Goal: Task Accomplishment & Management: Manage account settings

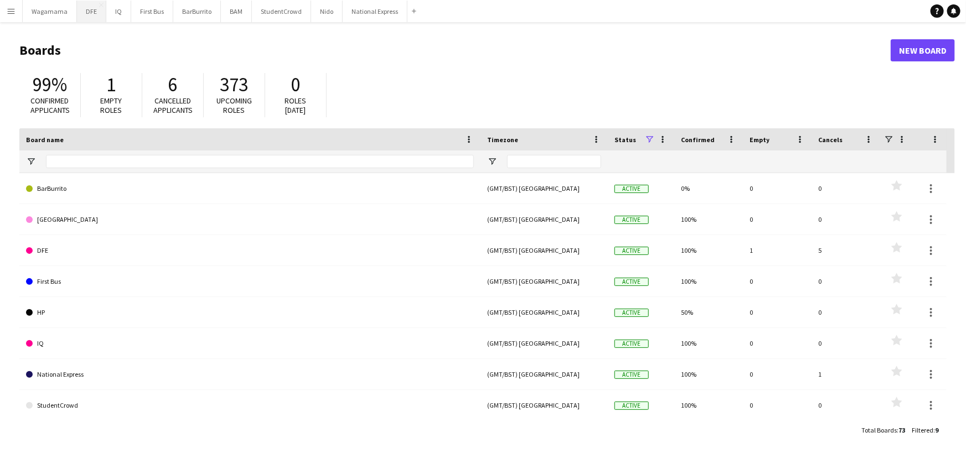
click at [94, 13] on button "DFE Close" at bounding box center [91, 12] width 29 height 22
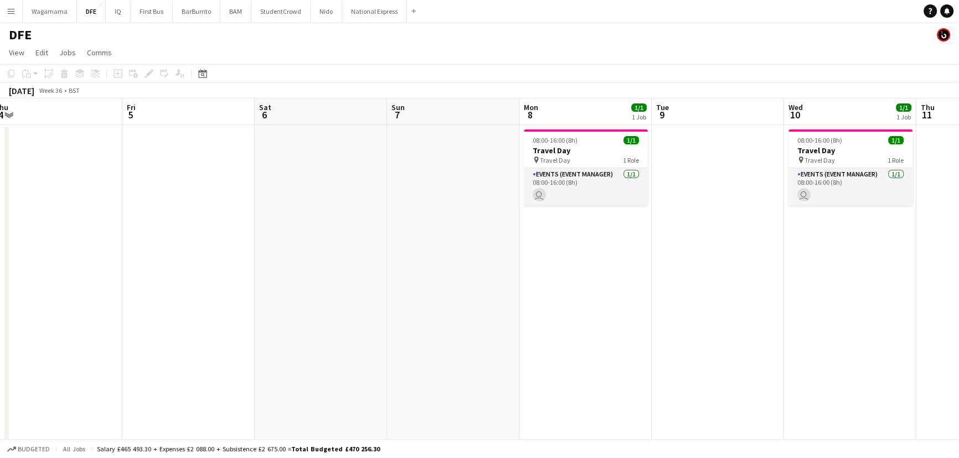
drag, startPoint x: 475, startPoint y: 243, endPoint x: 383, endPoint y: 276, distance: 97.7
click at [386, 275] on app-calendar-viewport "Sun 31 Mon 1 Tue 2 32/32 1 Job Wed 3 Thu 4 Fri 5 Sat 6 Sun 7 Mon 8 1/1 1 Job Tu…" at bounding box center [479, 390] width 959 height 582
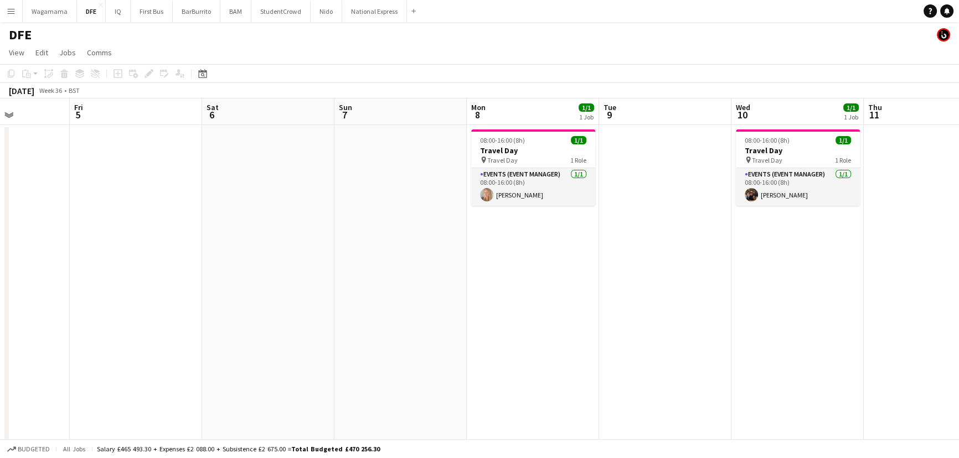
drag, startPoint x: 831, startPoint y: 275, endPoint x: 228, endPoint y: 243, distance: 603.3
click at [234, 253] on app-calendar-viewport "Tue 2 32/32 1 Job Wed 3 Thu 4 Fri 5 Sat 6 Sun 7 Mon 8 1/1 1 Job Tue 9 Wed 10 1/…" at bounding box center [479, 390] width 959 height 582
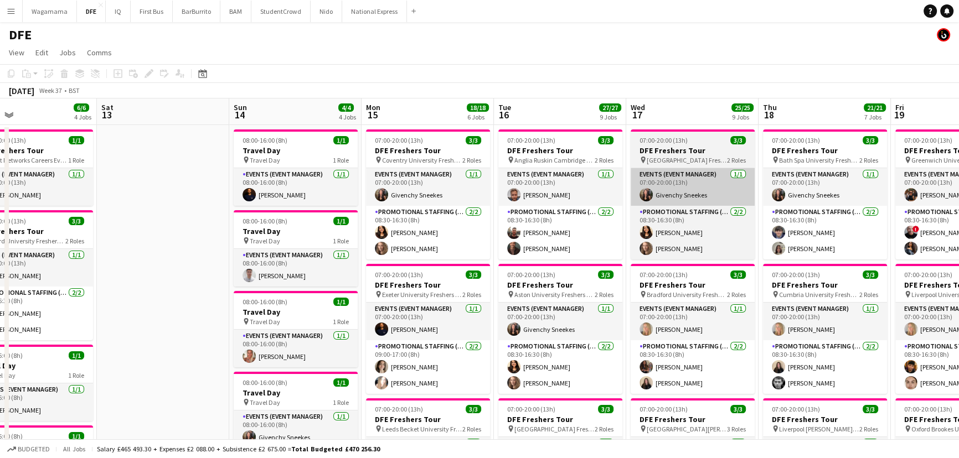
drag, startPoint x: 428, startPoint y: 180, endPoint x: 306, endPoint y: 177, distance: 122.4
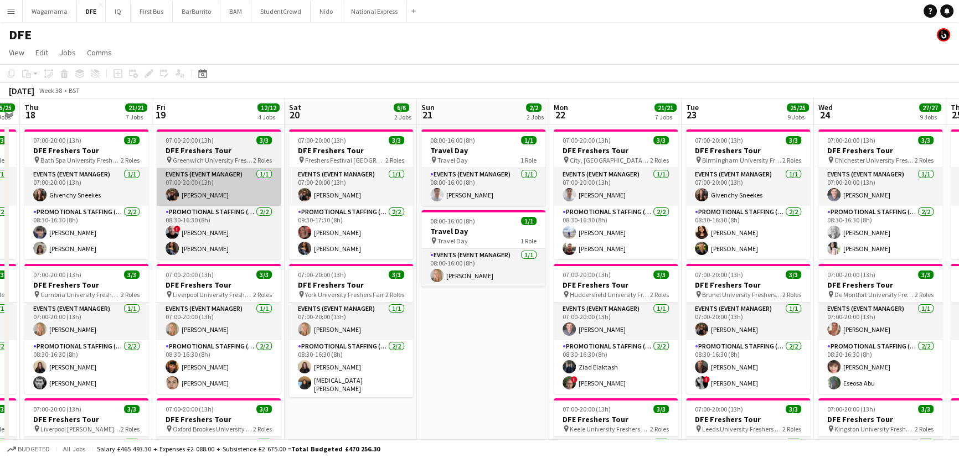
drag, startPoint x: 359, startPoint y: 177, endPoint x: 231, endPoint y: 174, distance: 127.9
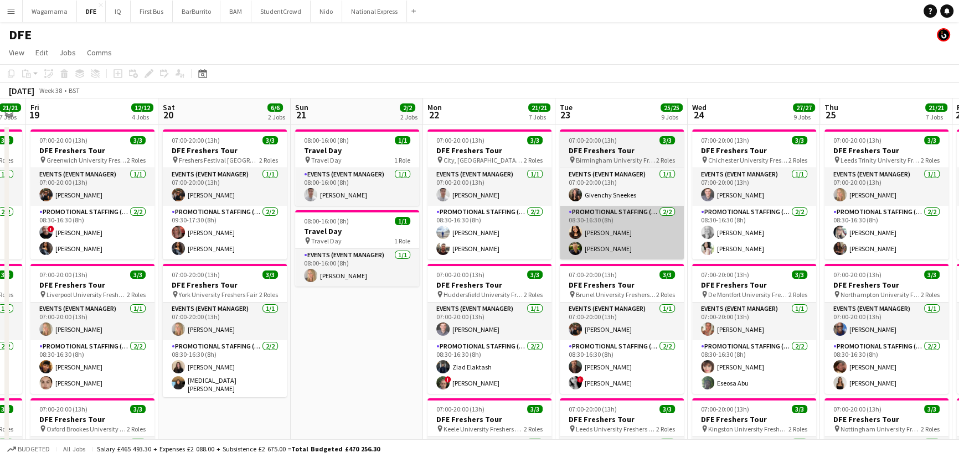
scroll to position [0, 393]
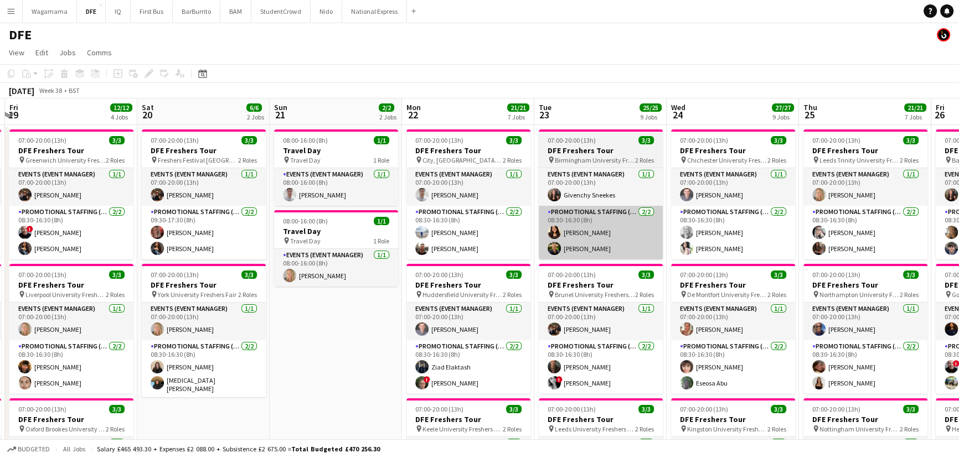
drag, startPoint x: 602, startPoint y: 249, endPoint x: 628, endPoint y: 248, distance: 26.0
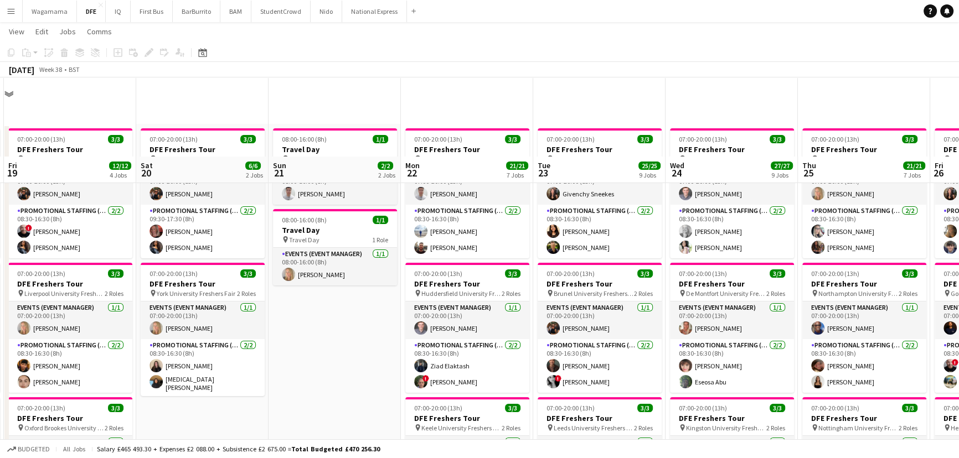
scroll to position [0, 0]
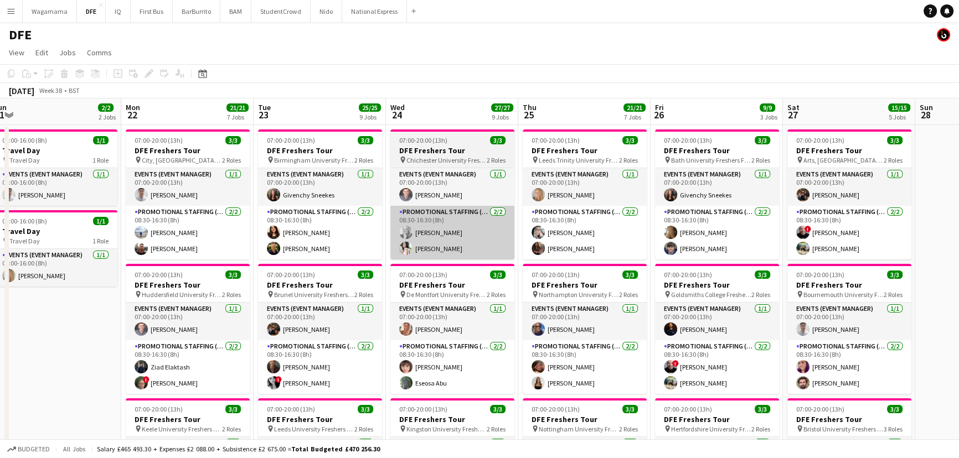
drag, startPoint x: 752, startPoint y: 250, endPoint x: 493, endPoint y: 244, distance: 259.8
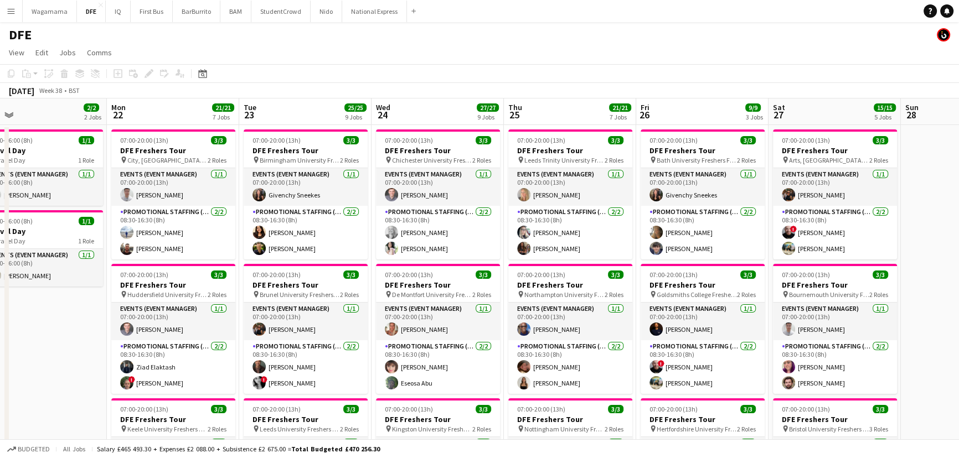
click at [7, 16] on button "Menu" at bounding box center [11, 11] width 22 height 22
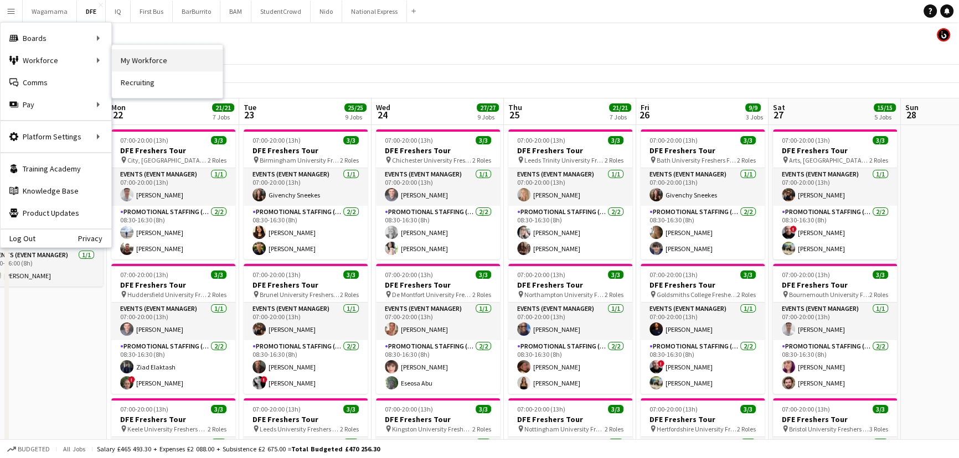
click at [173, 66] on link "My Workforce" at bounding box center [167, 60] width 111 height 22
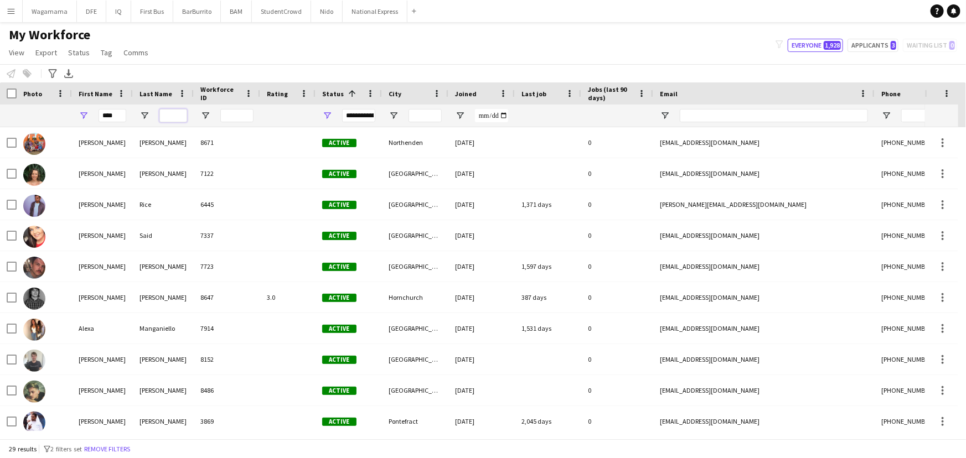
click at [167, 117] on input "Last Name Filter Input" at bounding box center [173, 115] width 28 height 13
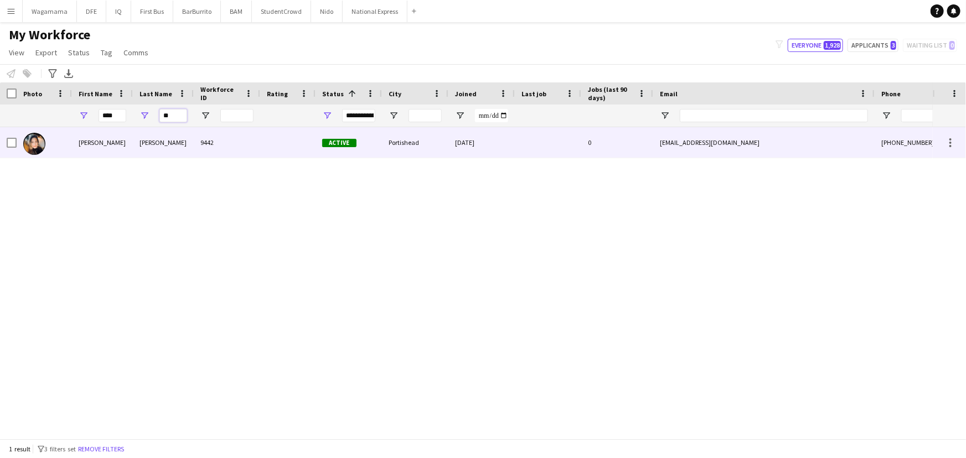
type input "**"
click at [154, 145] on div "[PERSON_NAME]" at bounding box center [163, 142] width 61 height 30
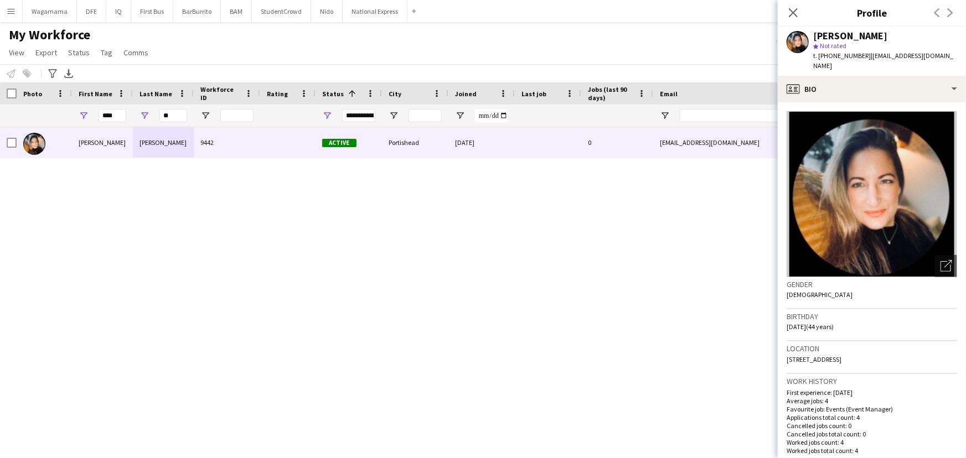
click at [12, 12] on app-icon "Menu" at bounding box center [11, 11] width 9 height 9
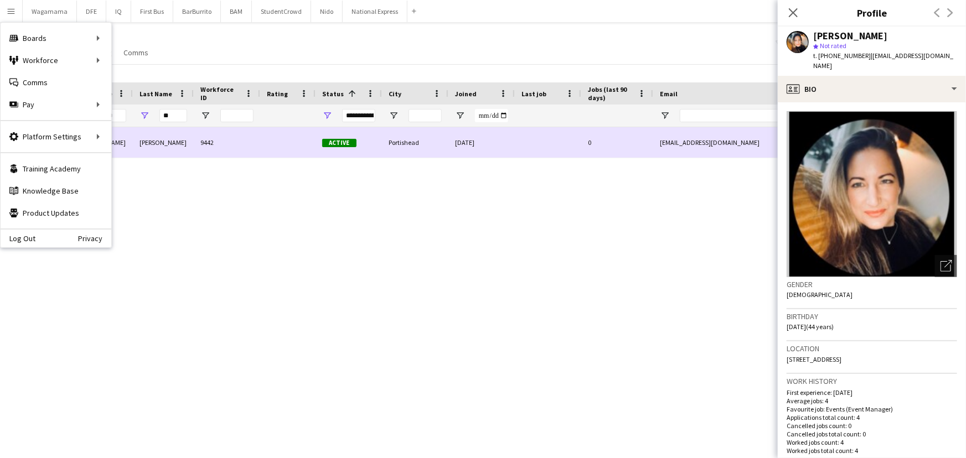
click at [230, 136] on div "9442" at bounding box center [227, 142] width 66 height 30
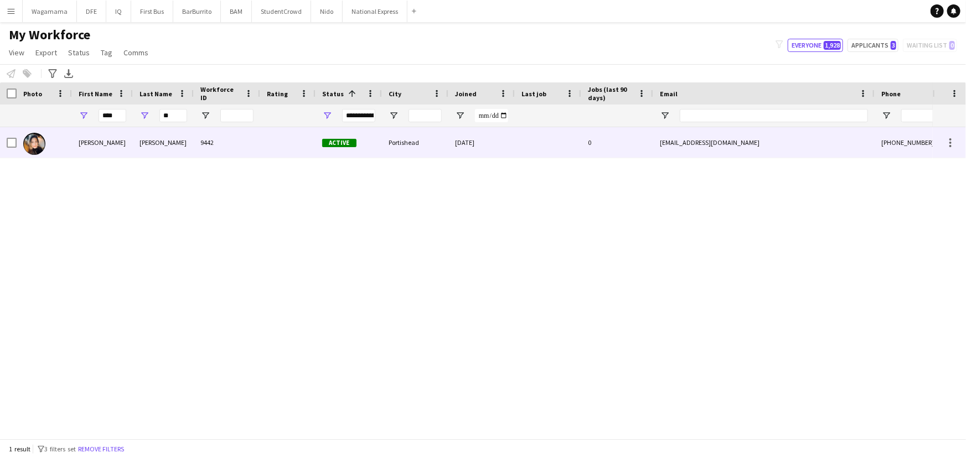
click at [301, 147] on div at bounding box center [287, 142] width 55 height 30
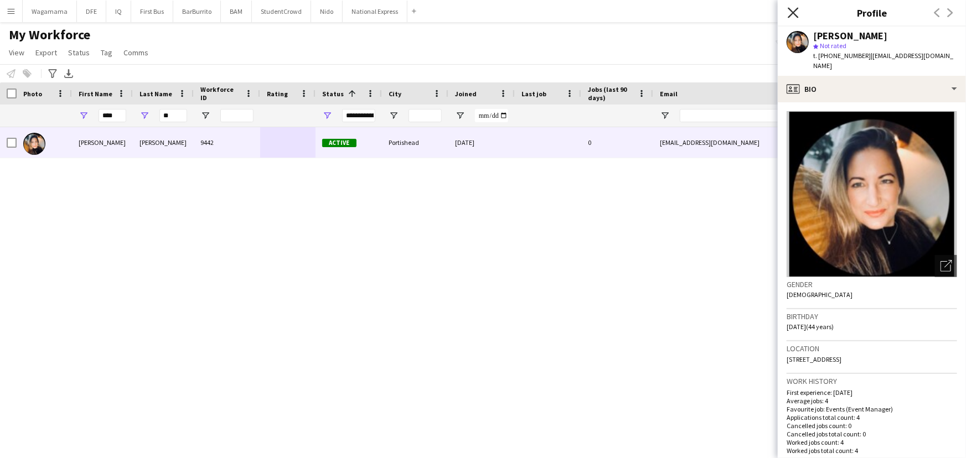
click at [791, 11] on icon "Close pop-in" at bounding box center [793, 12] width 11 height 11
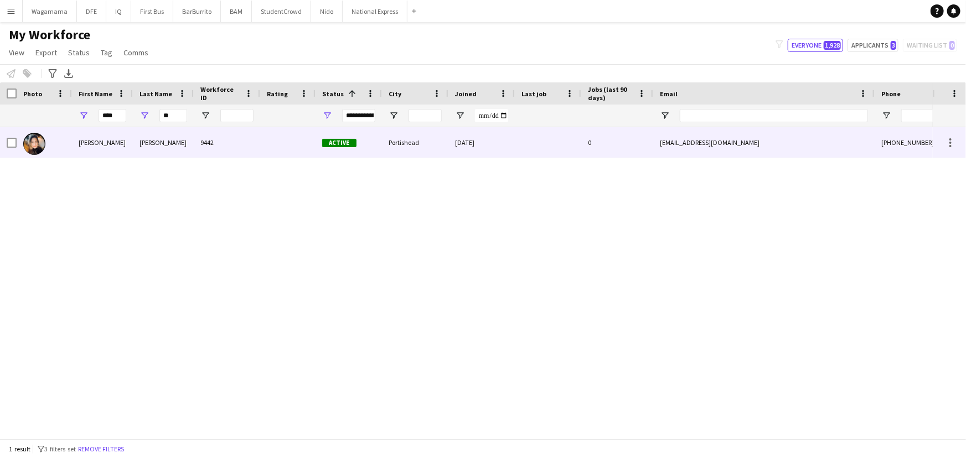
click at [199, 145] on div "9442" at bounding box center [227, 142] width 66 height 30
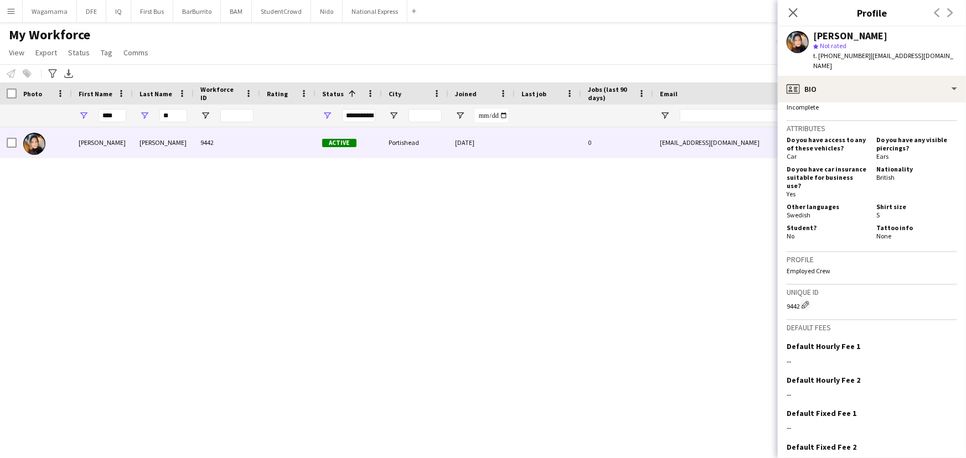
scroll to position [544, 0]
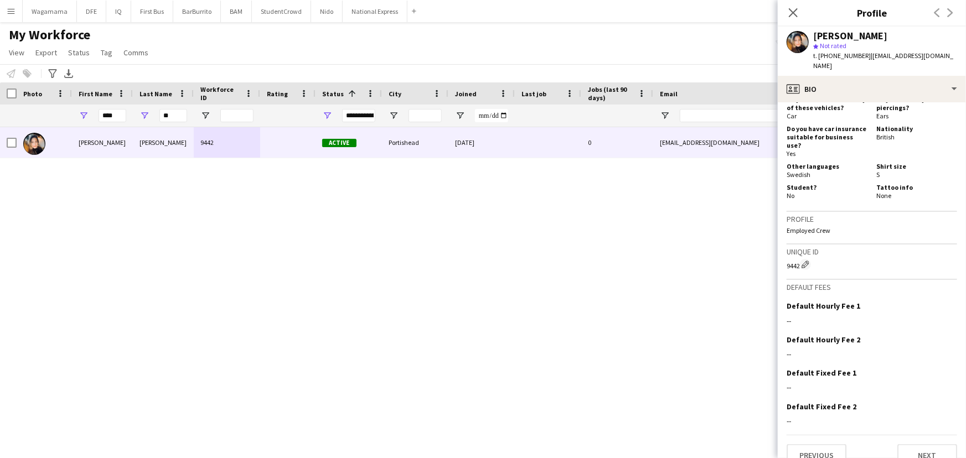
click at [780, 11] on div "Close pop-in" at bounding box center [793, 12] width 31 height 25
click at [796, 7] on icon "Close pop-in" at bounding box center [793, 12] width 11 height 11
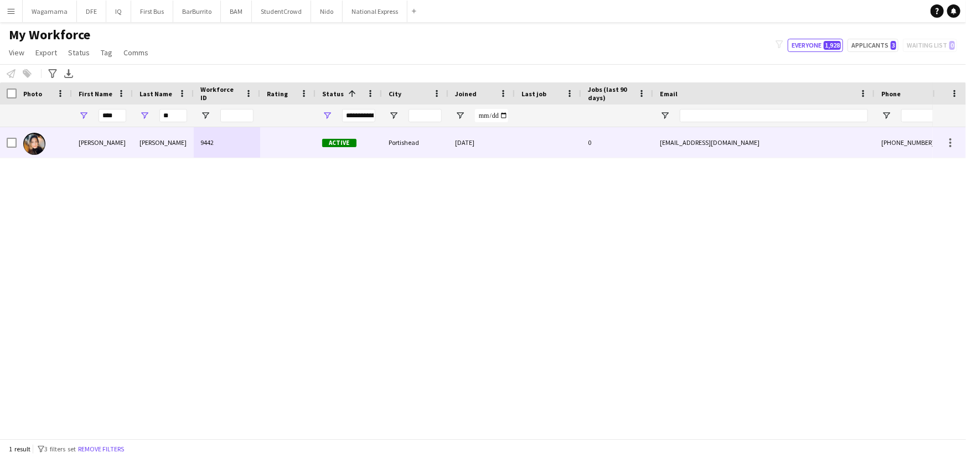
click at [848, 148] on div "[EMAIL_ADDRESS][DOMAIN_NAME]" at bounding box center [763, 142] width 221 height 30
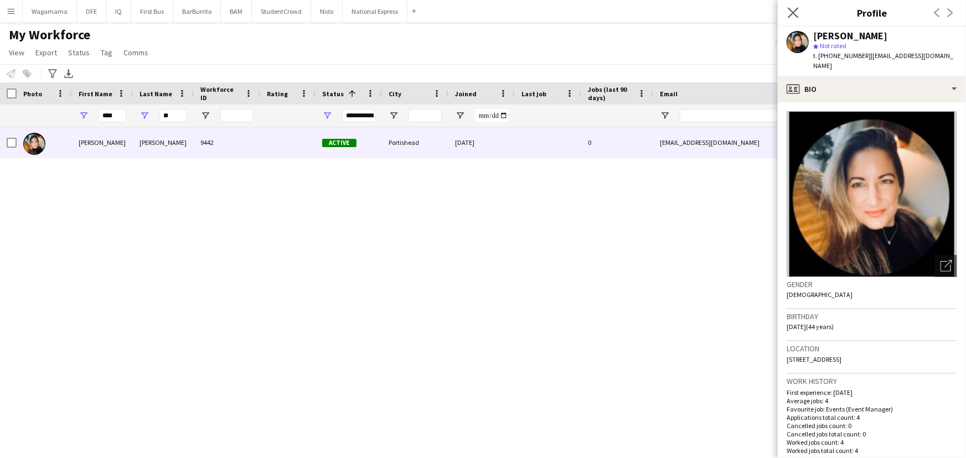
click at [796, 18] on app-icon "Close pop-in" at bounding box center [794, 13] width 16 height 16
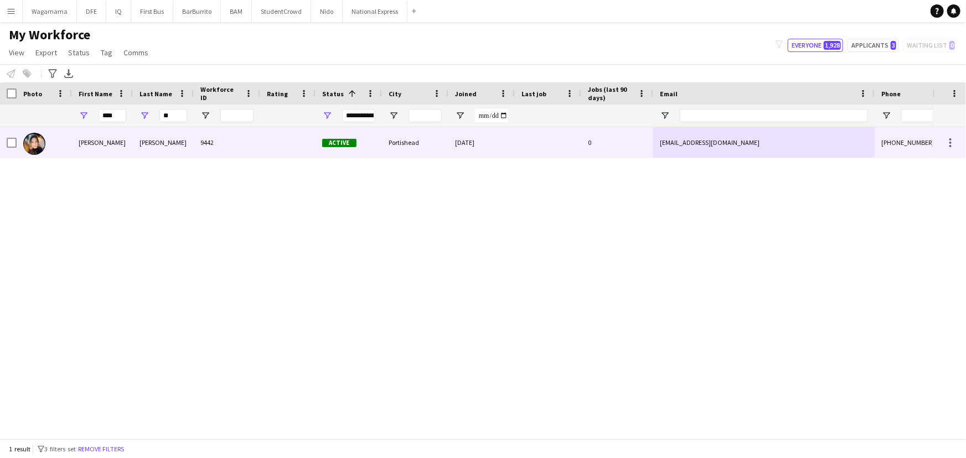
click at [520, 145] on div at bounding box center [548, 142] width 66 height 30
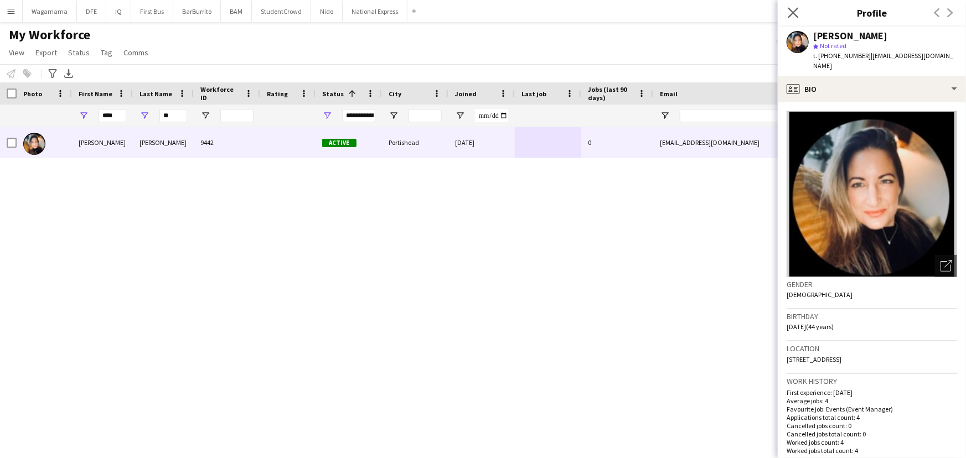
click at [798, 11] on icon "Close pop-in" at bounding box center [793, 12] width 11 height 11
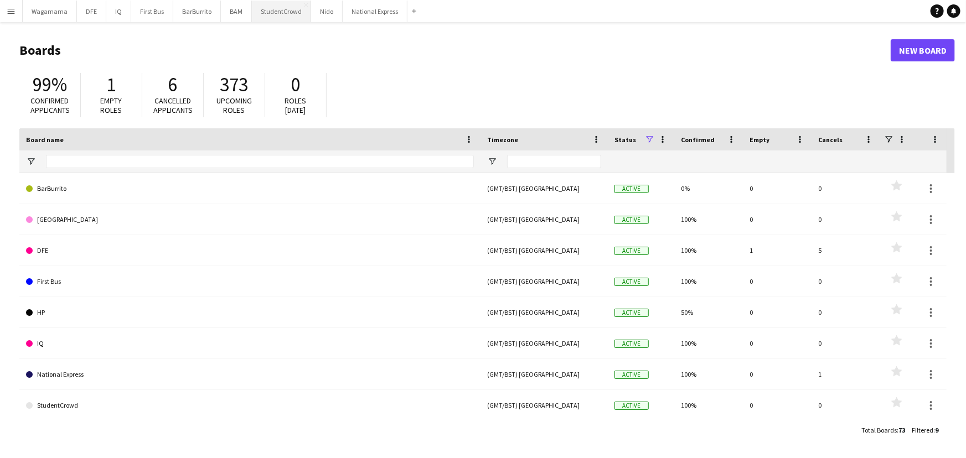
click at [272, 8] on button "StudentCrowd Close" at bounding box center [281, 12] width 59 height 22
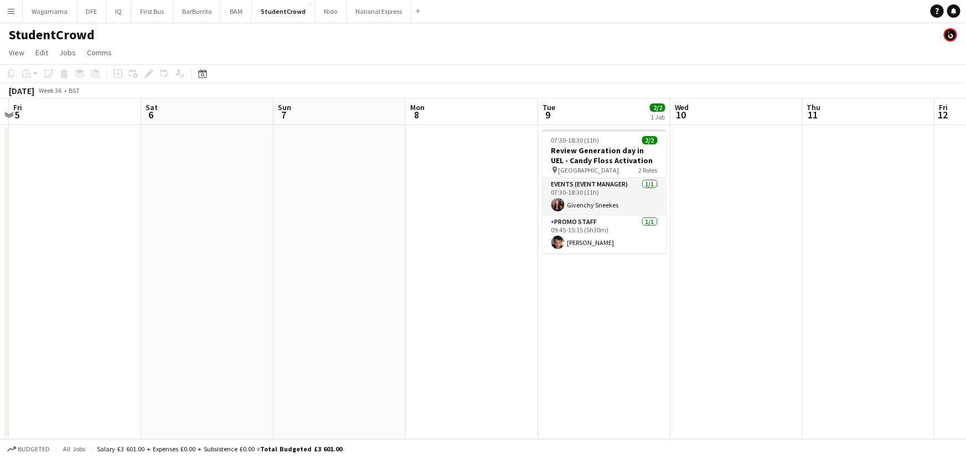
scroll to position [0, 415]
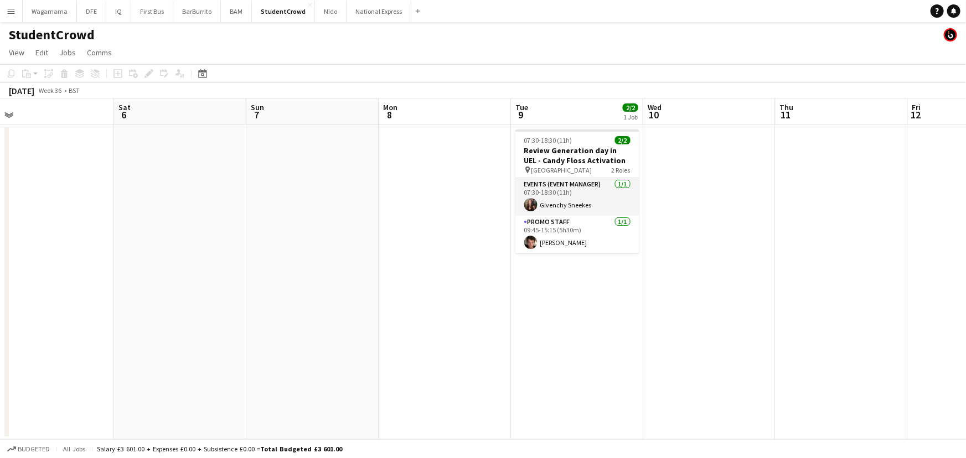
drag, startPoint x: 626, startPoint y: 214, endPoint x: 221, endPoint y: 248, distance: 405.6
click at [221, 248] on app-calendar-viewport "Tue 2 Wed 3 Thu 4 Fri 5 Sat 6 Sun 7 Mon 8 Tue 9 2/2 1 Job Wed 10 Thu 11 Fri 12 …" at bounding box center [483, 269] width 966 height 341
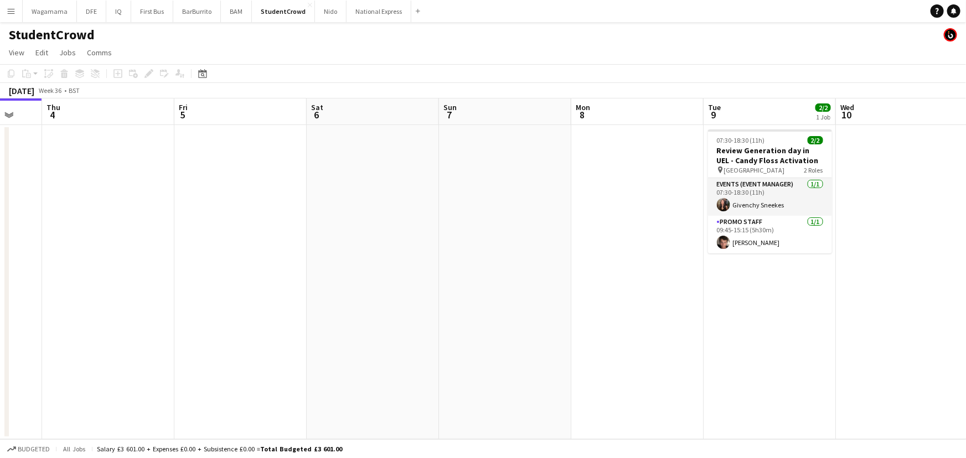
drag, startPoint x: 219, startPoint y: 275, endPoint x: 664, endPoint y: 276, distance: 445.7
click at [681, 280] on app-calendar-viewport "Tue 2 Wed 3 Thu 4 Fri 5 Sat 6 Sun 7 Mon 8 Tue 9 2/2 1 Job Wed 10 Thu 11 Fri 12 …" at bounding box center [483, 269] width 966 height 341
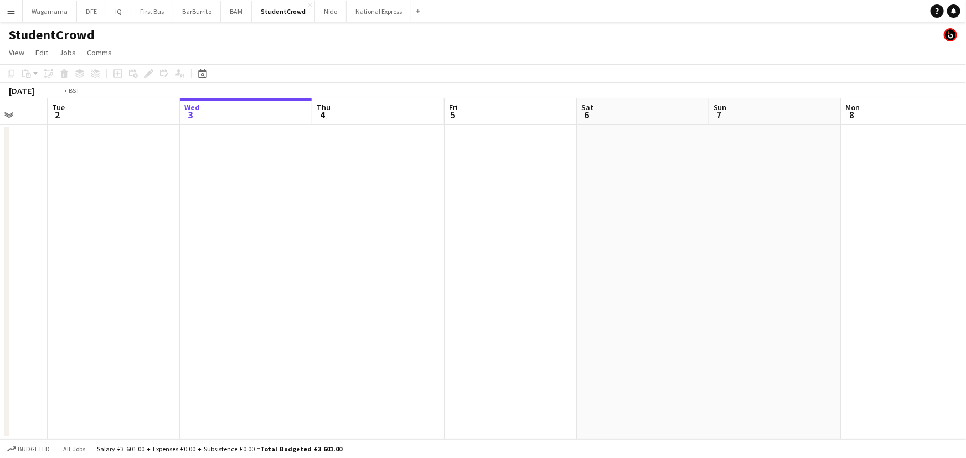
click at [519, 261] on app-calendar-viewport "Sat 30 Sun 31 Mon 1 Tue 2 Wed 3 Thu 4 Fri 5 Sat 6 Sun 7 Mon 8 Tue 9 2/2 1 Job W…" at bounding box center [483, 269] width 966 height 341
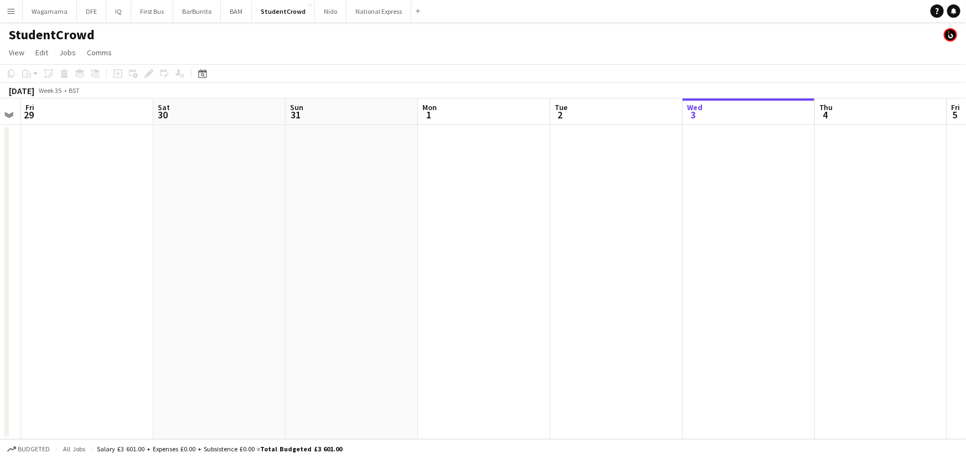
drag, startPoint x: 216, startPoint y: 251, endPoint x: 330, endPoint y: 243, distance: 114.3
click at [720, 254] on app-calendar-viewport "Wed 27 Thu 28 Fri 29 Sat 30 Sun 31 Mon 1 Tue 2 Wed 3 Thu 4 Fri 5 Sat 6 Sun 7 Mo…" at bounding box center [483, 269] width 966 height 341
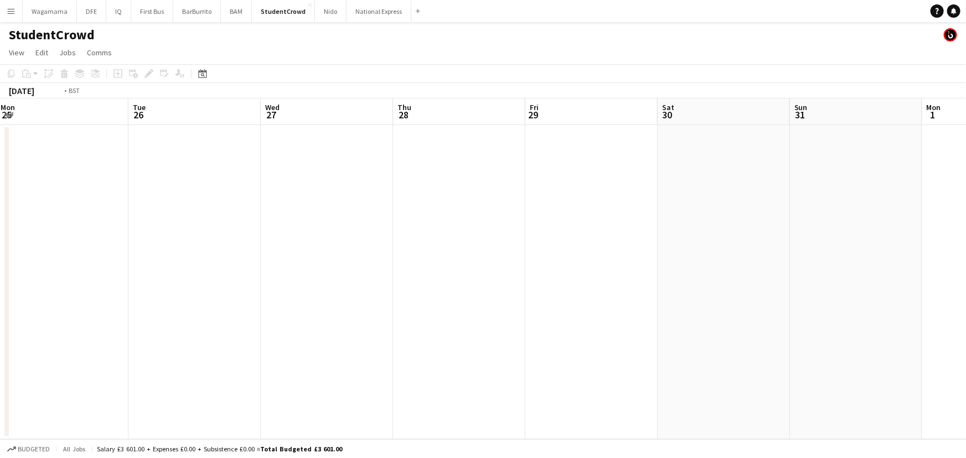
drag, startPoint x: 80, startPoint y: 251, endPoint x: 456, endPoint y: 252, distance: 376.0
click at [424, 251] on app-calendar-viewport "Sat 23 Sun 24 Mon 25 Tue 26 Wed 27 Thu 28 Fri 29 Sat 30 Sun 31 Mon 1 Tue 2 Wed …" at bounding box center [483, 269] width 966 height 341
click at [560, 247] on div "Wed 20 Thu 21 Fri 22 Sat 23 Sun 24 Mon 25 Tue 26 Wed 27 Thu 28 Fri 29 Sat 30 Su…" at bounding box center [483, 269] width 966 height 341
drag, startPoint x: 120, startPoint y: 249, endPoint x: 714, endPoint y: 255, distance: 594.2
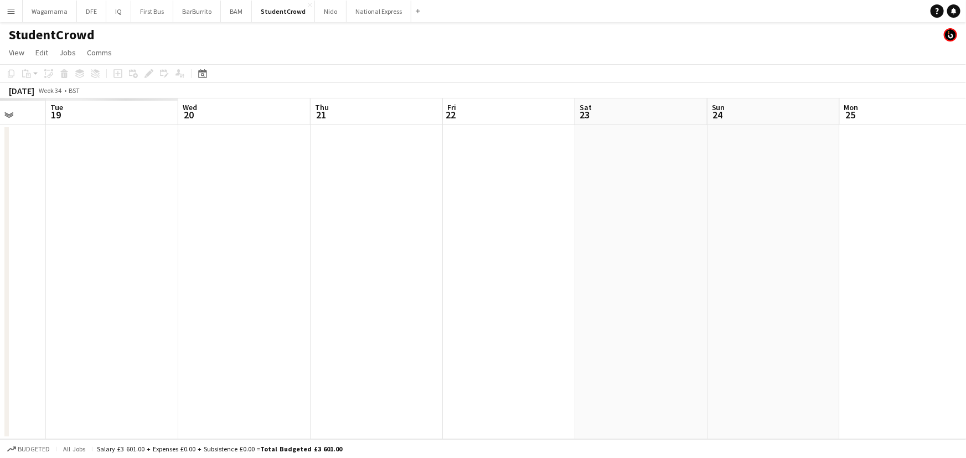
click at [681, 257] on app-calendar-viewport "Sat 16 Sun 17 Mon 18 Tue 19 Wed 20 Thu 21 Fri 22 Sat 23 Sun 24 Mon 25 Tue 26 We…" at bounding box center [483, 269] width 966 height 341
drag, startPoint x: 117, startPoint y: 266, endPoint x: 543, endPoint y: 266, distance: 426.4
click at [502, 266] on app-calendar-viewport "Sat 16 Sun 17 Mon 18 Tue 19 Wed 20 Thu 21 Fri 22 Sat 23 Sun 24 Mon 25 Tue 26 We…" at bounding box center [483, 269] width 966 height 341
drag, startPoint x: 46, startPoint y: 249, endPoint x: 310, endPoint y: 266, distance: 264.1
click at [491, 265] on app-calendar-viewport "Tue 12 Wed 13 Thu 14 Fri 15 Sat 16 Sun 17 Mon 18 Tue 19 Wed 20 Thu 21 Fri 22 Sa…" at bounding box center [483, 269] width 966 height 341
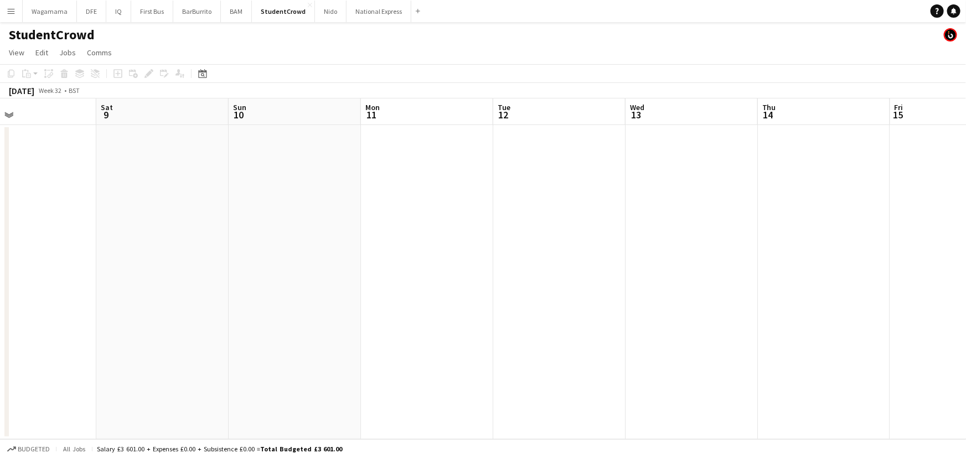
drag, startPoint x: 91, startPoint y: 277, endPoint x: 434, endPoint y: 281, distance: 343.3
click at [434, 281] on app-calendar-viewport "Wed 6 Thu 7 Fri 8 Sat 9 Sun 10 Mon 11 Tue 12 Wed 13 Thu 14 Fri 15 Sat 16 Sun 17…" at bounding box center [483, 269] width 966 height 341
drag, startPoint x: 24, startPoint y: 281, endPoint x: 349, endPoint y: 287, distance: 325.1
click at [471, 302] on app-calendar-viewport "Wed 6 Thu 7 Fri 8 Sat 9 Sun 10 Mon 11 Tue 12 Wed 13 Thu 14 Fri 15 Sat 16 Sun 17…" at bounding box center [483, 269] width 966 height 341
drag, startPoint x: 249, startPoint y: 292, endPoint x: 555, endPoint y: 290, distance: 306.2
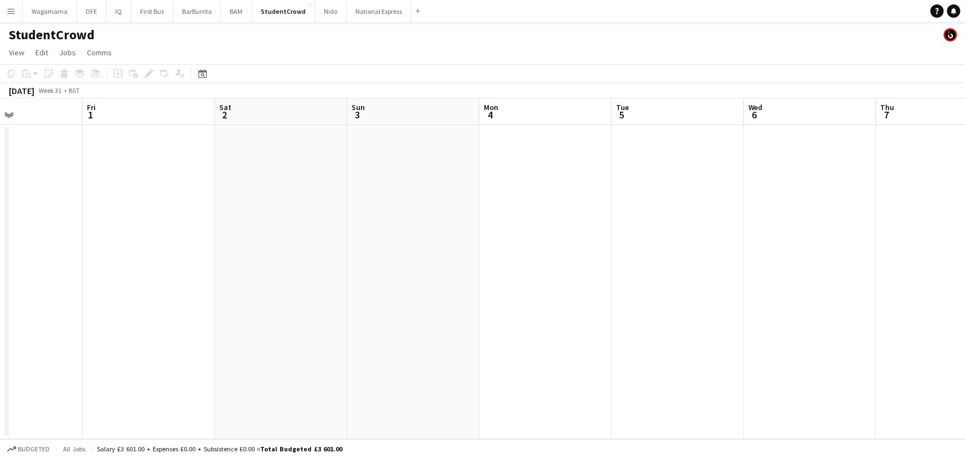
click at [621, 300] on app-calendar-viewport "Tue 29 Wed 30 Thu 31 Fri 1 Sat 2 Sun 3 Mon 4 Tue 5 Wed 6 Thu 7 Fri 8 Sat 9 Sun …" at bounding box center [483, 269] width 966 height 341
click at [561, 275] on app-calendar-viewport "Tue 29 Wed 30 Thu 31 Fri 1 Sat 2 Sun 3 Mon 4 Tue 5 Wed 6 Thu 7 Fri 8 Sat 9 Sun …" at bounding box center [483, 269] width 966 height 341
drag, startPoint x: 162, startPoint y: 277, endPoint x: 567, endPoint y: 279, distance: 404.8
click at [565, 279] on app-calendar-viewport "Fri 25 Sat 26 Sun 27 Mon 28 Tue 29 Wed 30 Thu 31 Fri 1 Sat 2 Sun 3 Mon 4 Tue 5 …" at bounding box center [483, 269] width 966 height 341
drag, startPoint x: 443, startPoint y: 230, endPoint x: 615, endPoint y: 221, distance: 171.9
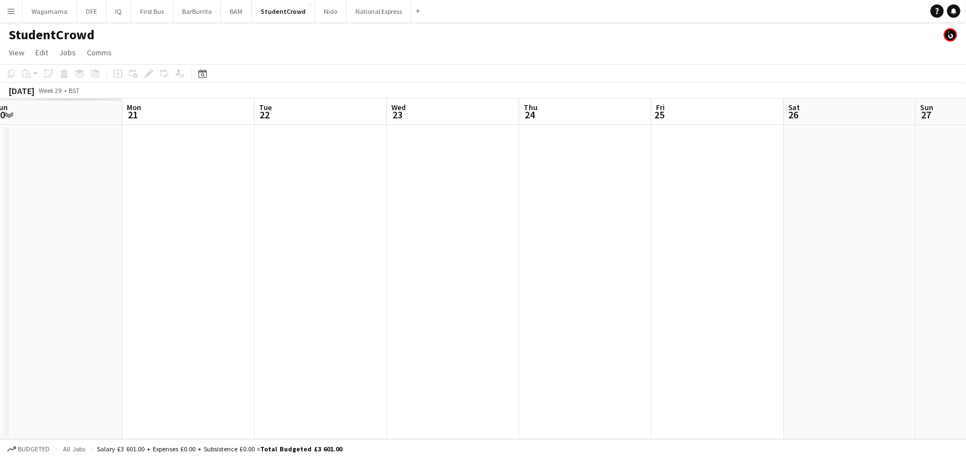
click at [689, 230] on app-calendar-viewport "Fri 18 Sat 19 Sun 20 Mon 21 Tue 22 Wed 23 Thu 24 Fri 25 Sat 26 Sun 27 Mon 28 Tu…" at bounding box center [483, 269] width 966 height 341
click at [641, 243] on app-calendar-viewport "Thu 17 Fri 18 Sat 19 Sun 20 Mon 21 Tue 22 Wed 23 Thu 24 Fri 25 Sat 26 Sun 27 Mo…" at bounding box center [483, 269] width 966 height 341
drag, startPoint x: 158, startPoint y: 272, endPoint x: 486, endPoint y: 282, distance: 327.9
click at [442, 281] on app-calendar-viewport "Sun 13 Mon 14 Tue 15 Wed 16 Thu 17 Fri 18 Sat 19 Sun 20 Mon 21 Tue 22 Wed 23 Th…" at bounding box center [483, 269] width 966 height 341
drag, startPoint x: 179, startPoint y: 267, endPoint x: 395, endPoint y: 267, distance: 215.9
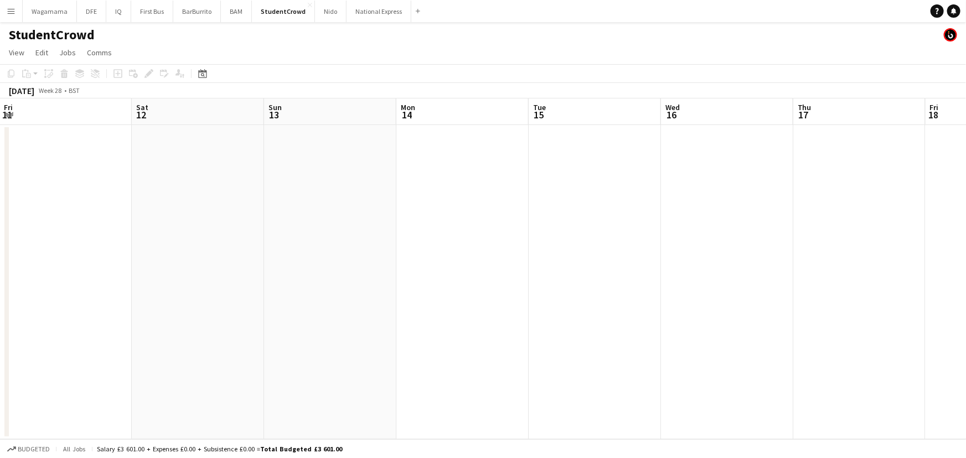
click at [457, 267] on app-calendar-viewport "Wed 9 Thu 10 Fri 11 Sat 12 Sun 13 Mon 14 Tue 15 Wed 16 Thu 17 Fri 18 Sat 19 Sun…" at bounding box center [483, 269] width 966 height 341
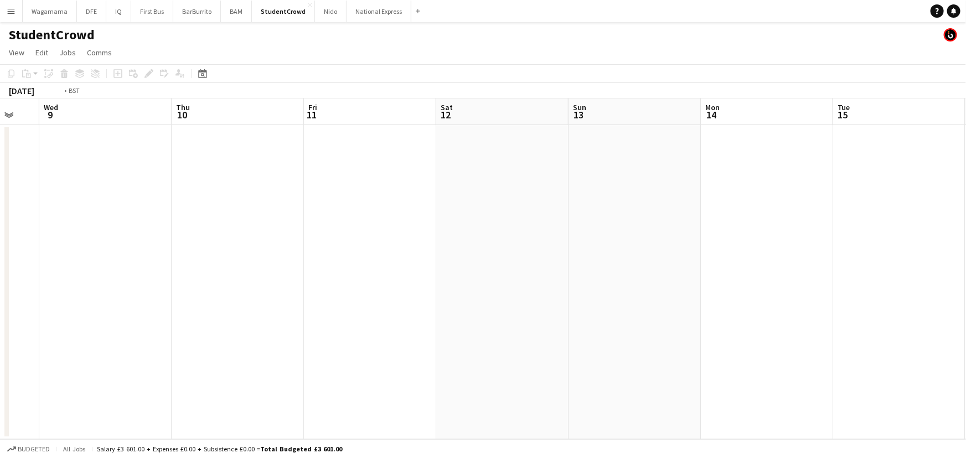
drag, startPoint x: 424, startPoint y: 265, endPoint x: 553, endPoint y: 270, distance: 129.6
click at [534, 268] on app-calendar-viewport "Mon 7 Tue 8 Wed 9 Thu 10 Fri 11 Sat 12 Sun 13 Mon 14 Tue 15 Wed 16 Thu 17 Fri 1…" at bounding box center [483, 269] width 966 height 341
drag, startPoint x: 96, startPoint y: 251, endPoint x: 487, endPoint y: 264, distance: 390.6
click at [469, 261] on app-calendar-viewport "Fri 4 Sat 5 Sun 6 Mon 7 Tue 8 Wed 9 Thu 10 Fri 11 Sat 12 Sun 13 Mon 14 Tue 15 W…" at bounding box center [483, 269] width 966 height 341
click at [451, 271] on app-calendar-viewport "Tue 1 Wed 2 Thu 3 Fri 4 Sat 5 Sun 6 Mon 7 Tue 8 Wed 9 Thu 10 Fri 11 Sat 12 Sun …" at bounding box center [483, 269] width 966 height 341
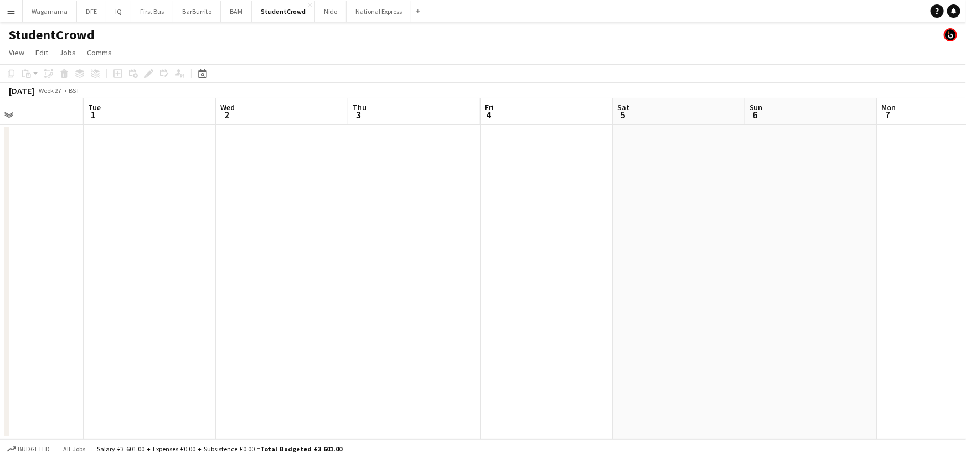
drag, startPoint x: 145, startPoint y: 261, endPoint x: 480, endPoint y: 267, distance: 335.1
click at [479, 267] on app-calendar-viewport "Sat 28 Sun 29 Mon 30 Tue 1 Wed 2 Thu 3 Fri 4 Sat 5 Sun 6 Mon 7 Tue 8 Wed 9 Thu …" at bounding box center [483, 269] width 966 height 341
drag, startPoint x: 37, startPoint y: 232, endPoint x: 584, endPoint y: 247, distance: 547.3
click at [584, 247] on app-calendar-viewport "Tue 24 Wed 25 Thu 26 Fri 27 Sat 28 Sun 29 Mon 30 Tue 1 Wed 2 Thu 3 Fri 4 Sat 5 …" at bounding box center [483, 269] width 966 height 341
drag, startPoint x: 530, startPoint y: 211, endPoint x: 431, endPoint y: 213, distance: 98.6
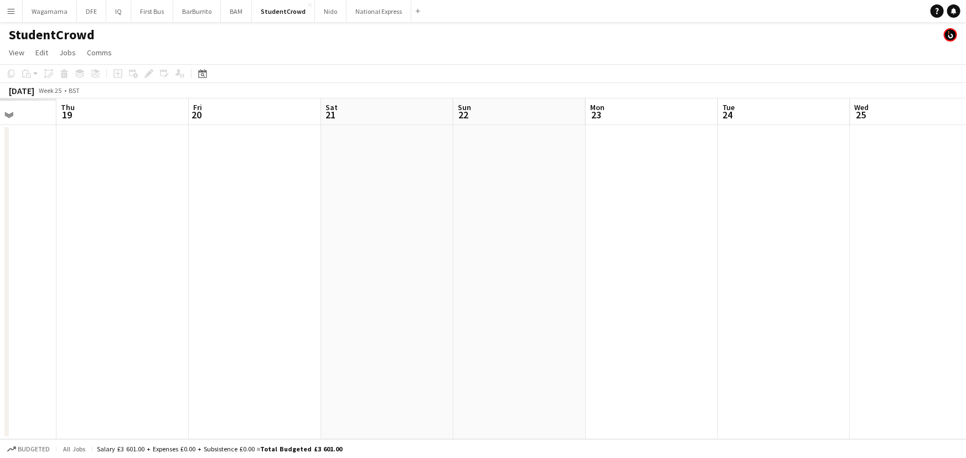
click at [589, 212] on app-calendar-viewport "Mon 16 Tue 17 Wed 18 Thu 19 Fri 20 Sat 21 Sun 22 Mon 23 Tue 24 Wed 25 Thu 26 Fr…" at bounding box center [483, 269] width 966 height 341
drag, startPoint x: 183, startPoint y: 203, endPoint x: 585, endPoint y: 218, distance: 402.8
click at [567, 218] on app-calendar-viewport "Sat 14 Sun 15 Mon 16 Tue 17 Wed 18 Thu 19 Fri 20 Sat 21 Sun 22 Mon 23 Tue 24 We…" at bounding box center [483, 269] width 966 height 341
drag, startPoint x: 224, startPoint y: 196, endPoint x: 572, endPoint y: 224, distance: 348.9
click at [576, 226] on app-calendar-viewport "Mon 9 Tue 10 Wed 11 Thu 12 Fri 13 Sat 14 Sun 15 Mon 16 Tue 17 Wed 18 Thu 19 Fri…" at bounding box center [483, 269] width 966 height 341
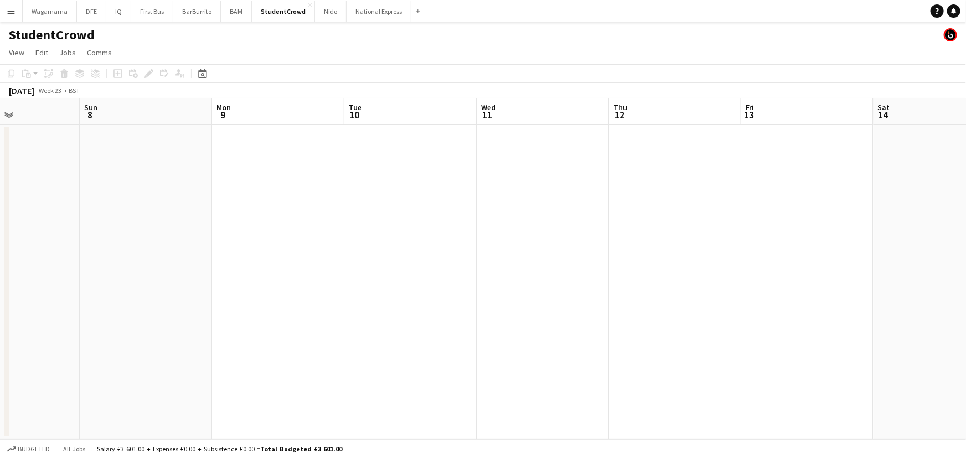
drag, startPoint x: 183, startPoint y: 197, endPoint x: 493, endPoint y: 218, distance: 310.8
click at [493, 218] on app-calendar-viewport "Thu 5 Fri 6 Sat 7 Sun 8 Mon 9 Tue 10 Wed 11 Thu 12 Fri 13 Sat 14 Sun 15 Mon 16 …" at bounding box center [483, 269] width 966 height 341
drag, startPoint x: 52, startPoint y: 211, endPoint x: 614, endPoint y: 224, distance: 562.2
click at [614, 224] on app-calendar-viewport "Thu 5 Fri 6 Sat 7 Sun 8 Mon 9 Tue 10 Wed 11 Thu 12 Fri 13 Sat 14 Sun 15 Mon 16 …" at bounding box center [483, 269] width 966 height 341
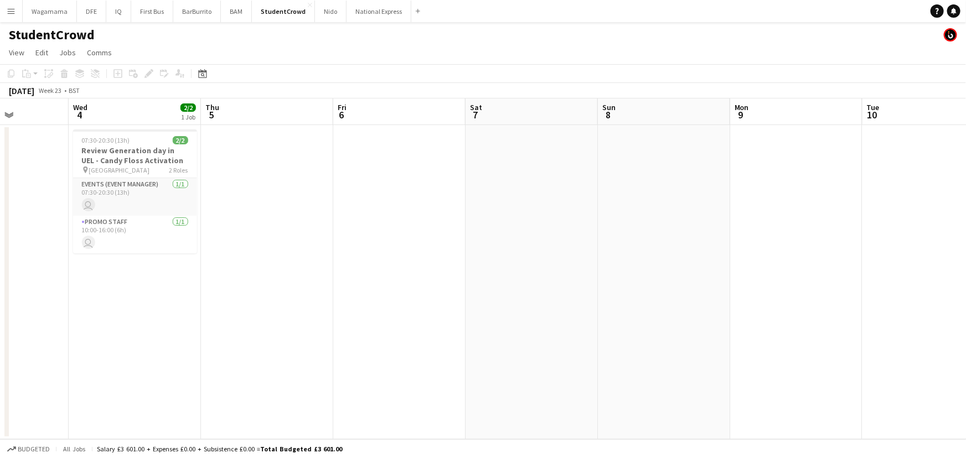
scroll to position [0, 240]
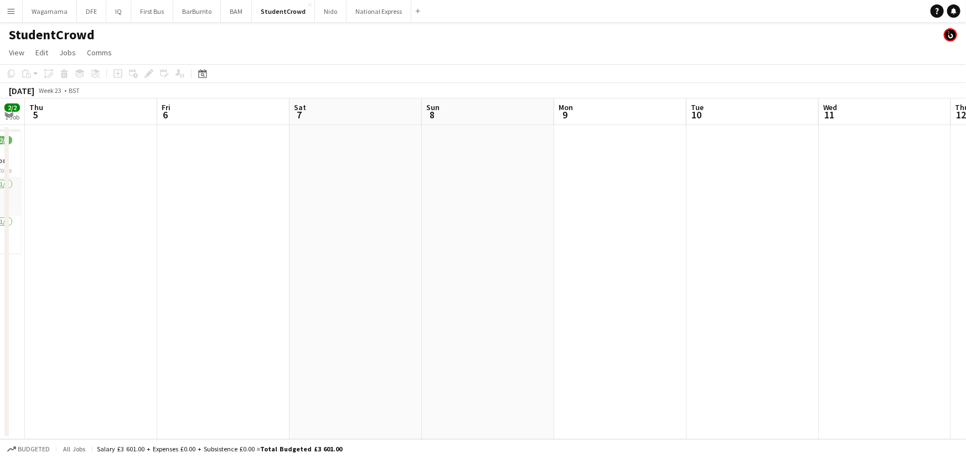
drag, startPoint x: 136, startPoint y: 218, endPoint x: 0, endPoint y: 218, distance: 135.7
click at [0, 218] on app-calendar-viewport "Tue 3 Wed 4 2/2 1 Job Thu 5 Fri 6 Sat 7 Sun 8 Mon 9 Tue 10 Wed 11 Thu 12 Fri 13…" at bounding box center [483, 269] width 966 height 341
click at [221, 13] on button "BAM Close" at bounding box center [236, 12] width 31 height 22
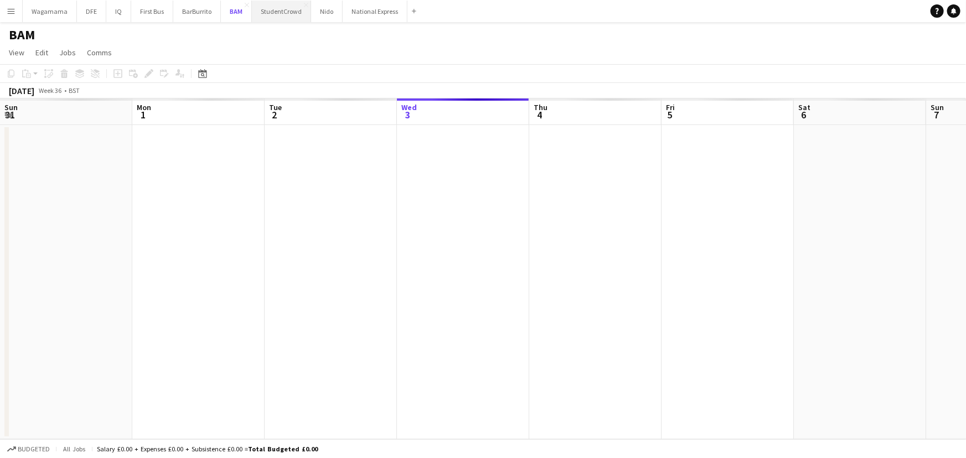
scroll to position [0, 265]
click at [274, 9] on button "StudentCrowd Close" at bounding box center [281, 12] width 59 height 22
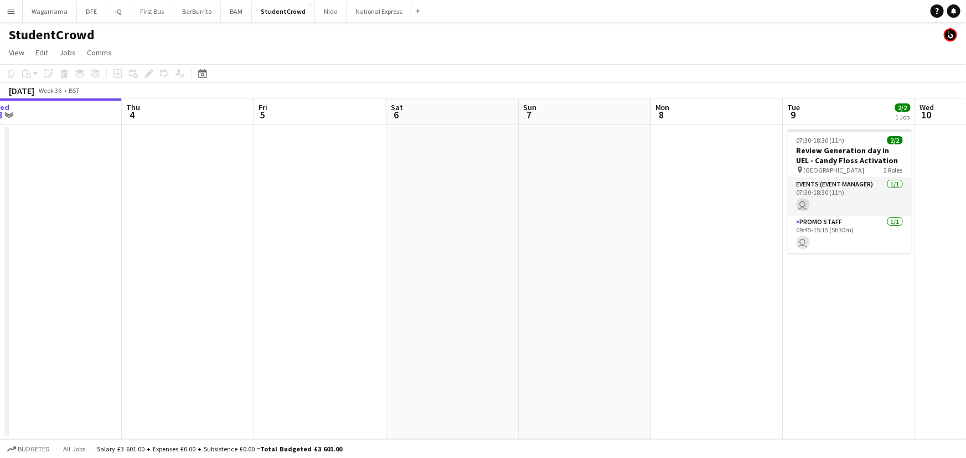
drag, startPoint x: 603, startPoint y: 265, endPoint x: 175, endPoint y: 310, distance: 430.4
click at [166, 310] on app-calendar-viewport "Sun 31 Mon 1 Tue 2 Wed 3 Thu 4 Fri 5 Sat 6 Sun 7 Mon 8 Tue 9 2/2 1 Job Wed 10 T…" at bounding box center [483, 269] width 966 height 341
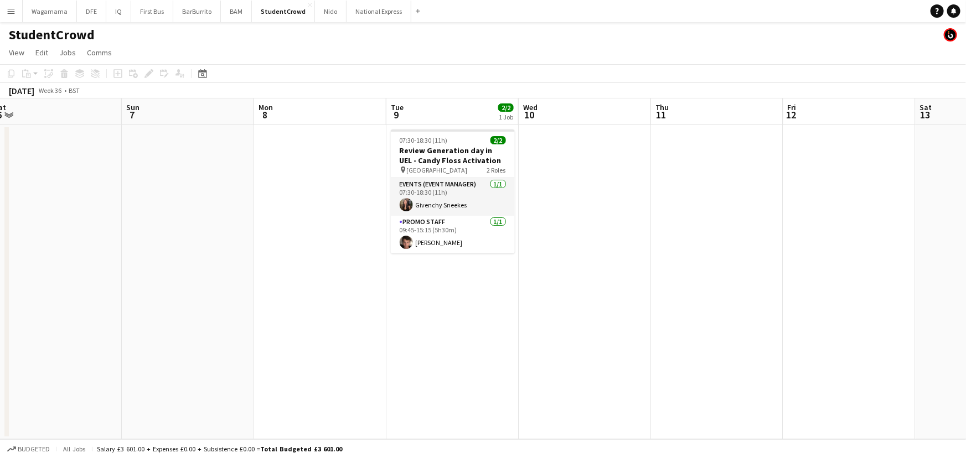
scroll to position [0, 431]
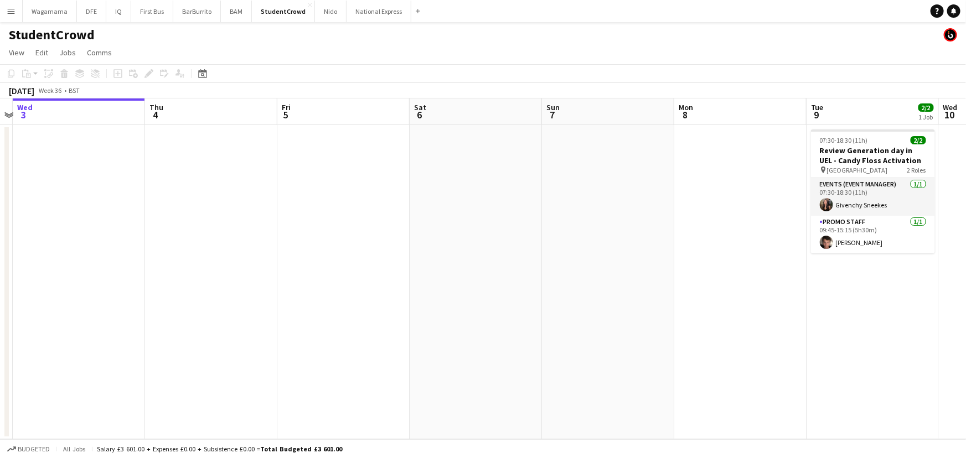
drag, startPoint x: 471, startPoint y: 227, endPoint x: 443, endPoint y: 234, distance: 29.1
click at [653, 231] on app-calendar-viewport "Mon 1 Tue 2 Wed 3 Thu 4 Fri 5 Sat 6 Sun 7 Mon 8 Tue 9 2/2 1 Job Wed 10 Thu 11 F…" at bounding box center [483, 269] width 966 height 341
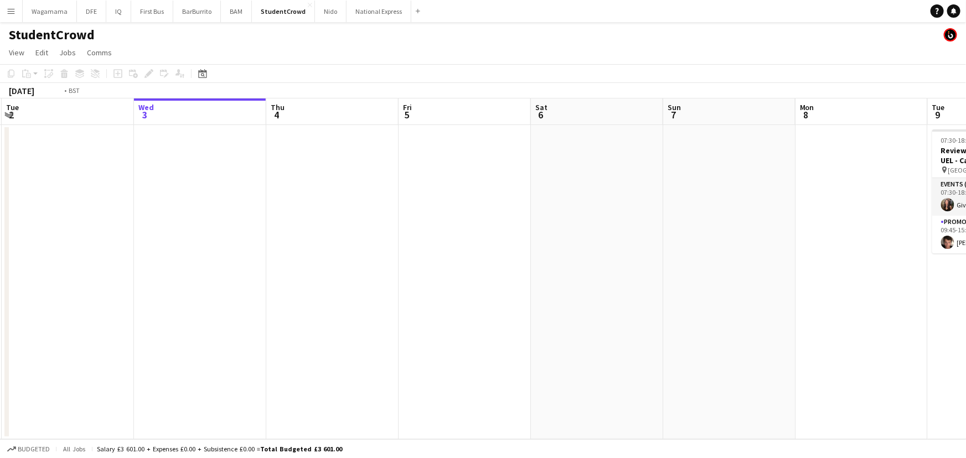
drag, startPoint x: 211, startPoint y: 258, endPoint x: 685, endPoint y: 285, distance: 474.8
click at [664, 285] on app-calendar-viewport "Sun 31 Mon 1 Tue 2 Wed 3 Thu 4 Fri 5 Sat 6 Sun 7 Mon 8 Tue 9 2/2 1 Job Wed 10 T…" at bounding box center [483, 269] width 966 height 341
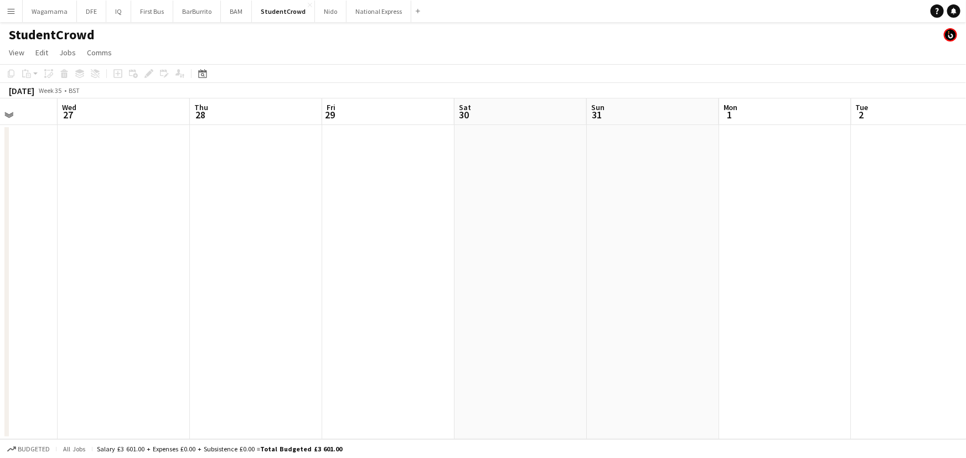
drag, startPoint x: 633, startPoint y: 343, endPoint x: 791, endPoint y: 344, distance: 158.4
click at [777, 344] on app-calendar-viewport "Sun 24 Mon 25 Tue 26 Wed 27 Thu 28 Fri 29 Sat 30 Sun 31 Mon 1 Tue 2 Wed 3 Thu 4…" at bounding box center [483, 269] width 966 height 341
drag, startPoint x: 398, startPoint y: 301, endPoint x: 806, endPoint y: 309, distance: 408.7
click at [771, 309] on app-calendar-viewport "Sat 23 Sun 24 Mon 25 Tue 26 Wed 27 Thu 28 Fri 29 Sat 30 Sun 31 Mon 1 Tue 2 Wed …" at bounding box center [483, 269] width 966 height 341
drag, startPoint x: 211, startPoint y: 216, endPoint x: 795, endPoint y: 238, distance: 584.6
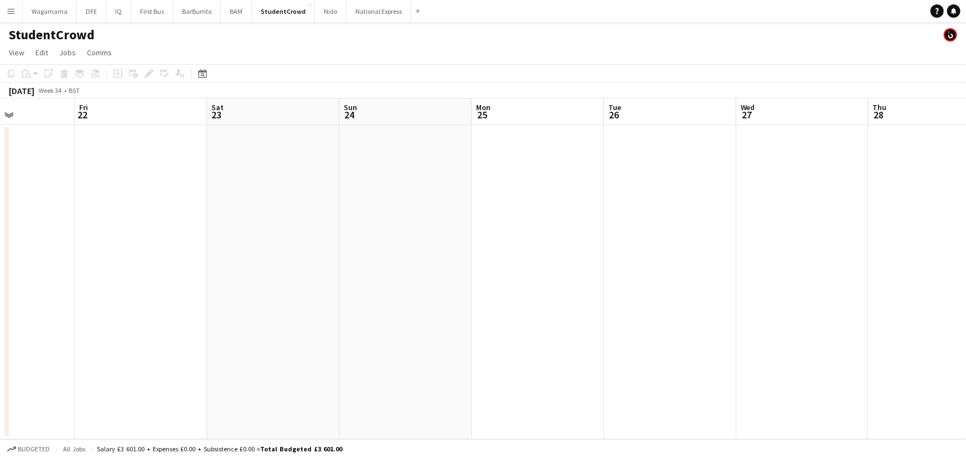
click at [759, 233] on app-calendar-viewport "Tue 19 Wed 20 Thu 21 Fri 22 Sat 23 Sun 24 Mon 25 Tue 26 Wed 27 Thu 28 Fri 29 Sa…" at bounding box center [483, 269] width 966 height 341
drag, startPoint x: 182, startPoint y: 199, endPoint x: 781, endPoint y: 265, distance: 602.7
click at [781, 265] on app-calendar-viewport "Tue 12 Wed 13 Thu 14 Fri 15 Sat 16 Sun 17 Mon 18 Tue 19 Wed 20 Thu 21 Fri 22 Sa…" at bounding box center [483, 269] width 966 height 341
drag, startPoint x: 473, startPoint y: 245, endPoint x: 921, endPoint y: 303, distance: 451.7
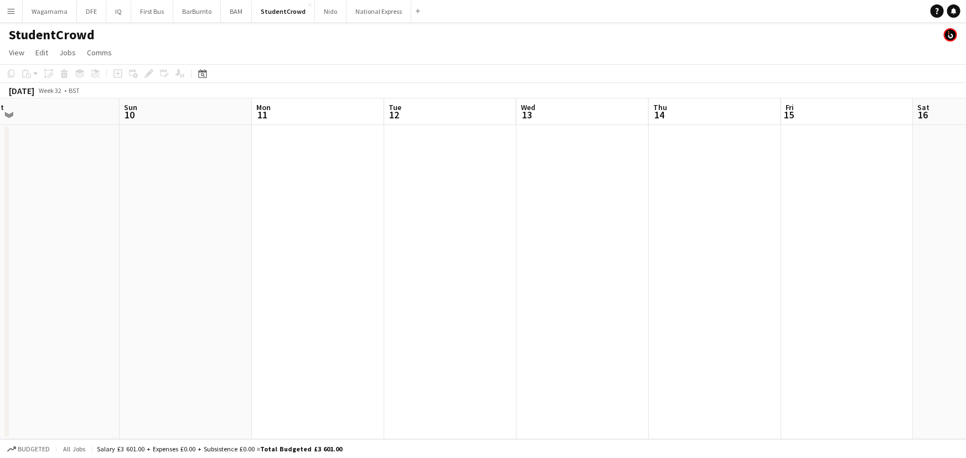
click at [905, 300] on app-calendar-viewport "Thu 7 Fri 8 Sat 9 Sun 10 Mon 11 Tue 12 Wed 13 Thu 14 Fri 15 Sat 16 Sun 17 Mon 1…" at bounding box center [483, 269] width 966 height 341
